Goal: Task Accomplishment & Management: Use online tool/utility

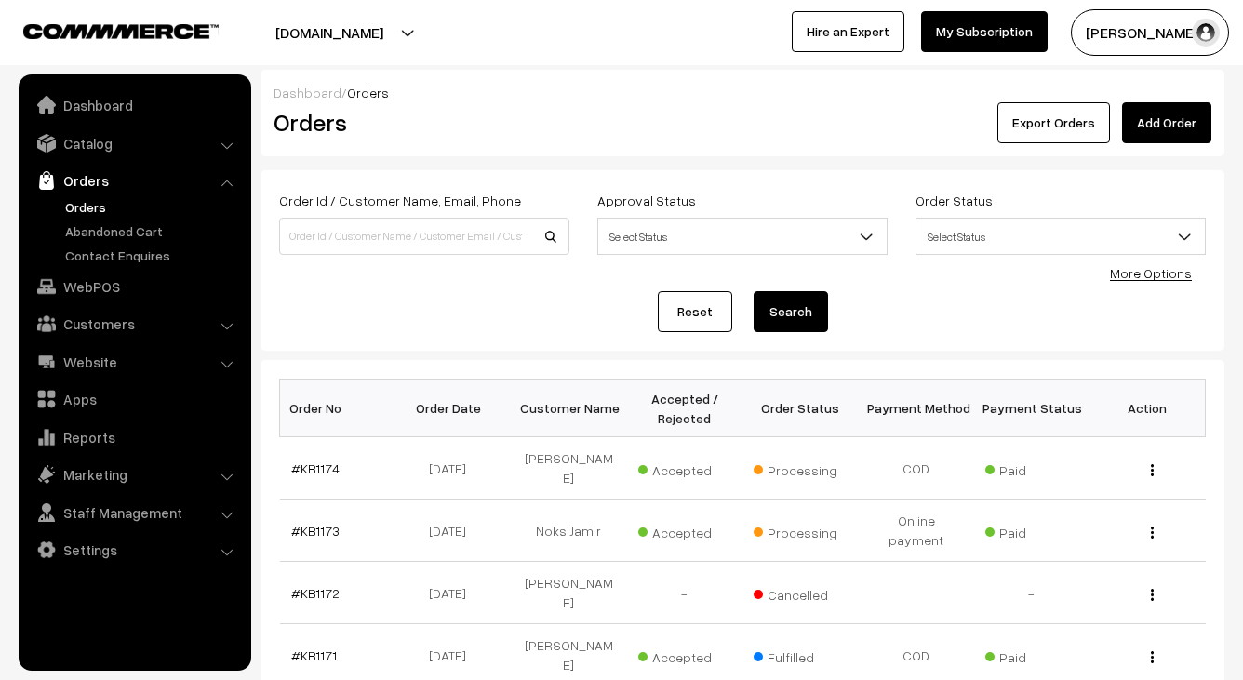
click at [318, 523] on link "#KB1173" at bounding box center [315, 531] width 48 height 16
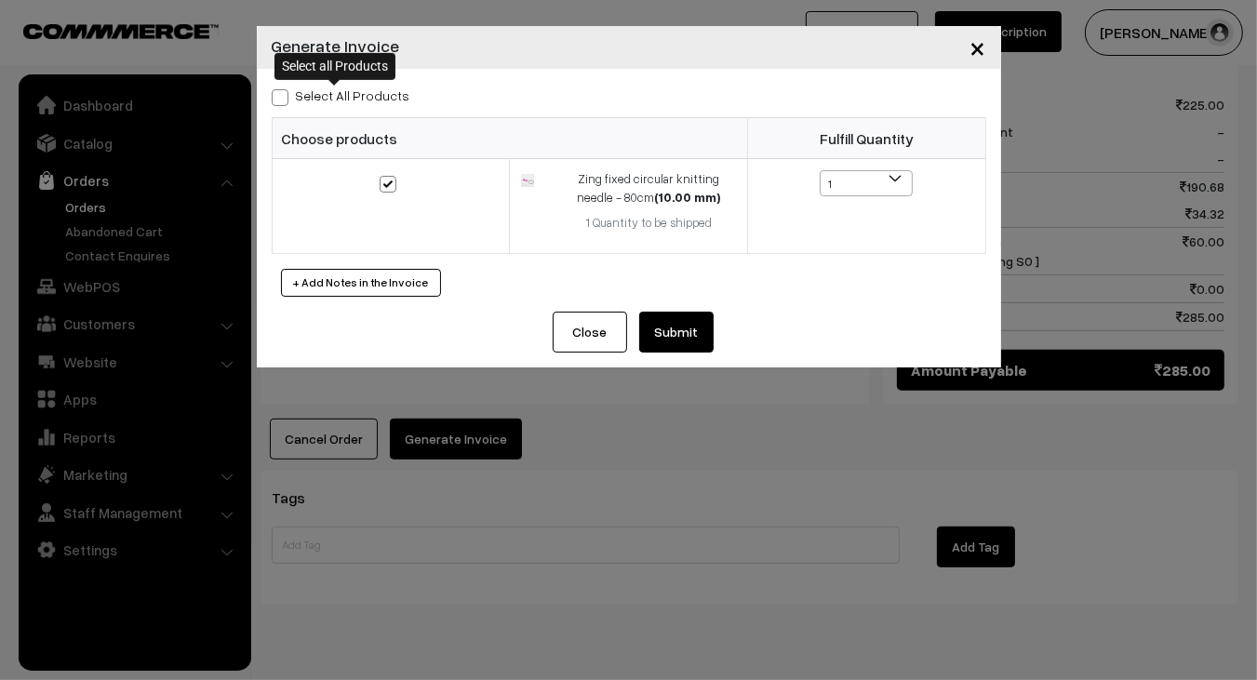
click at [331, 90] on label "Select All Products" at bounding box center [341, 96] width 139 height 20
click at [284, 90] on input "Select All Products" at bounding box center [278, 94] width 12 height 12
checkbox input "true"
click at [657, 318] on button "Submit" at bounding box center [676, 332] width 74 height 41
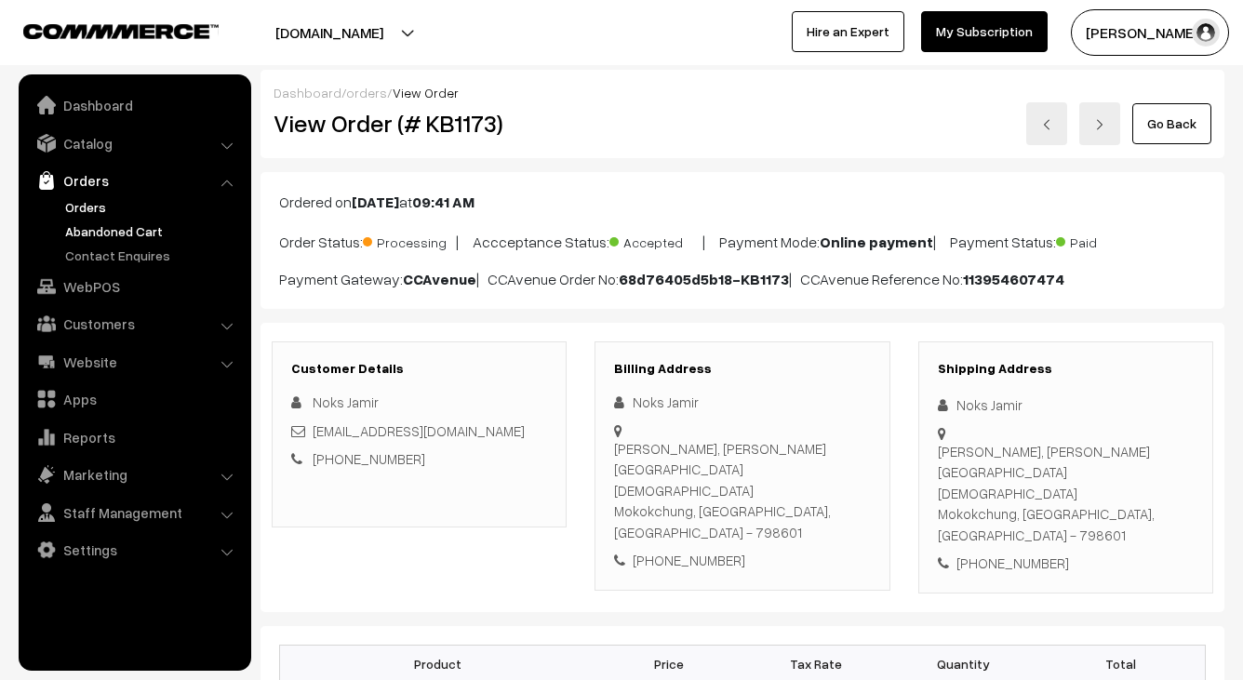
click at [107, 229] on link "Abandoned Cart" at bounding box center [152, 231] width 184 height 20
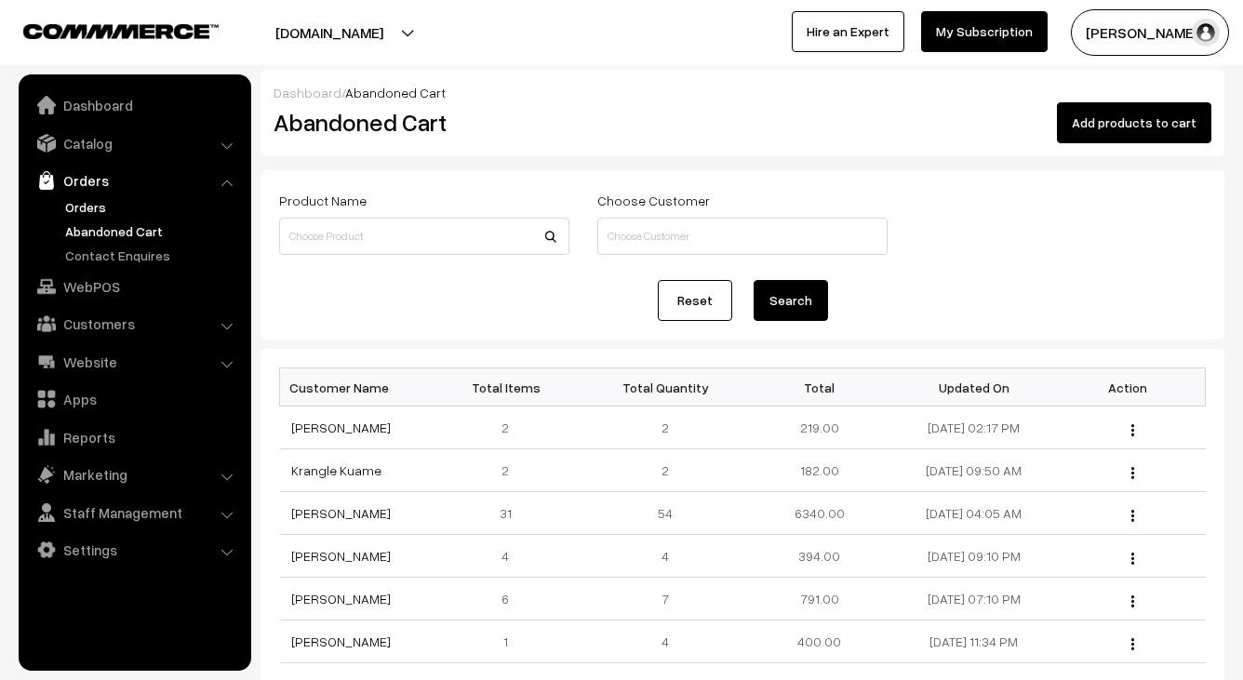
click at [87, 204] on link "Orders" at bounding box center [152, 207] width 184 height 20
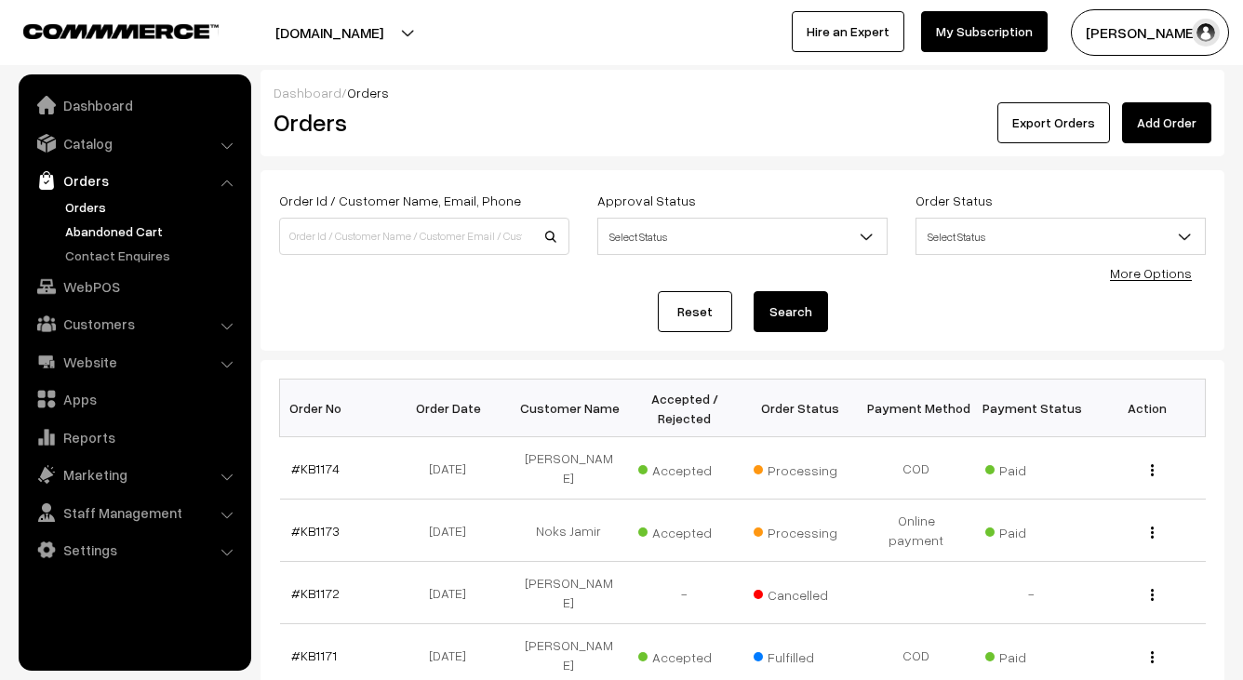
click at [146, 228] on link "Abandoned Cart" at bounding box center [152, 231] width 184 height 20
